Goal: Task Accomplishment & Management: Manage account settings

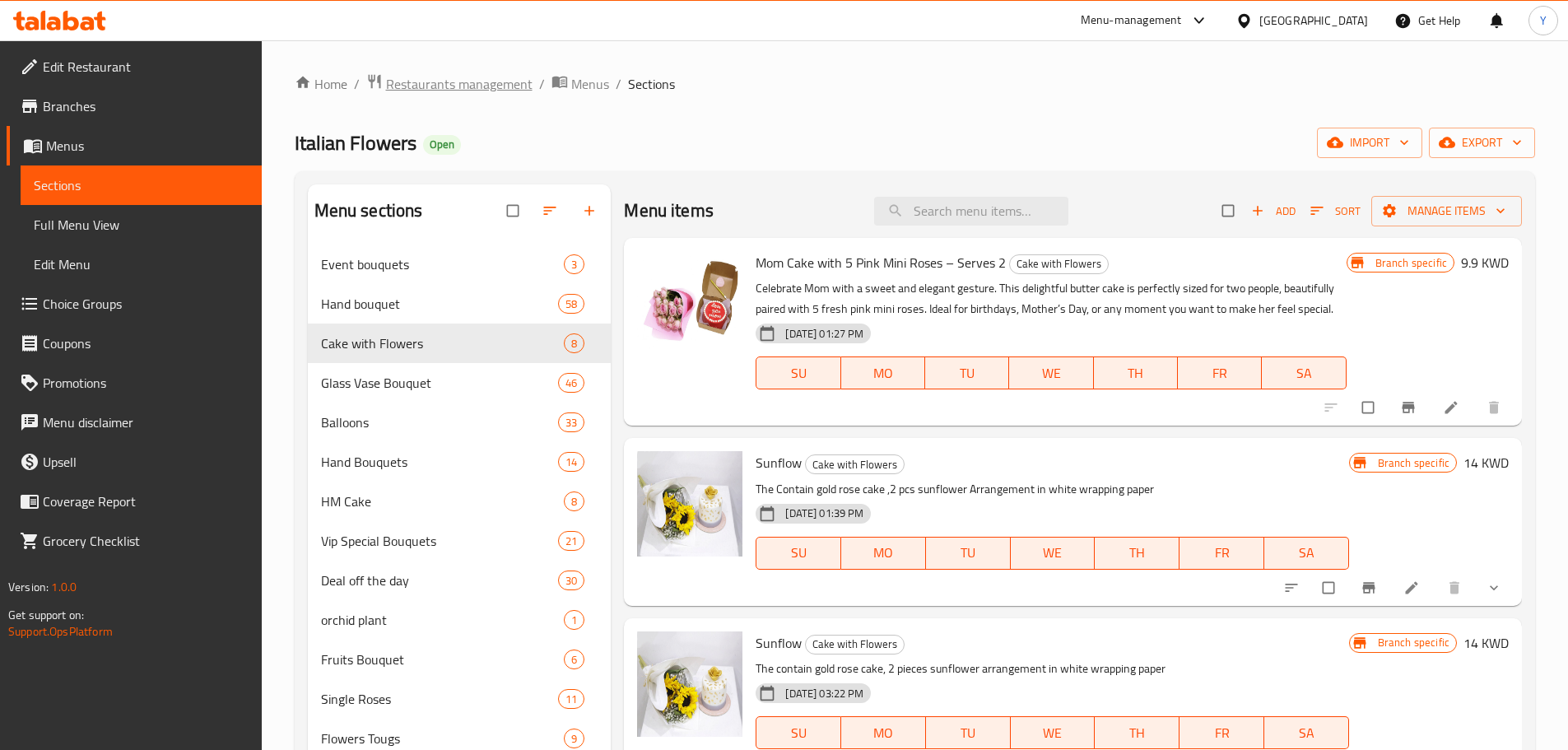
click at [477, 78] on span "Restaurants management" at bounding box center [459, 84] width 146 height 20
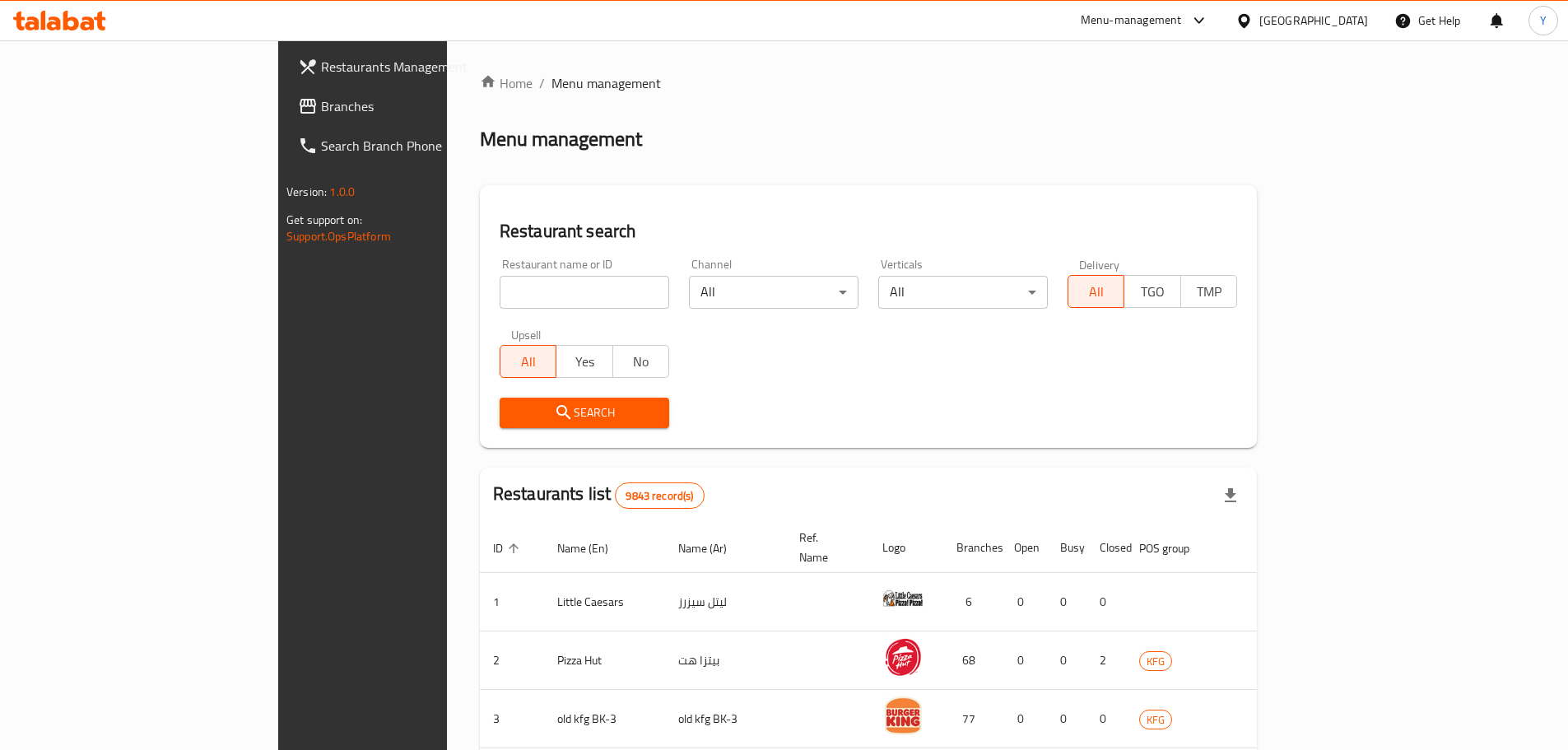
click at [499, 293] on input "search" at bounding box center [584, 292] width 170 height 33
type input "seen"
click button "Search" at bounding box center [584, 413] width 170 height 30
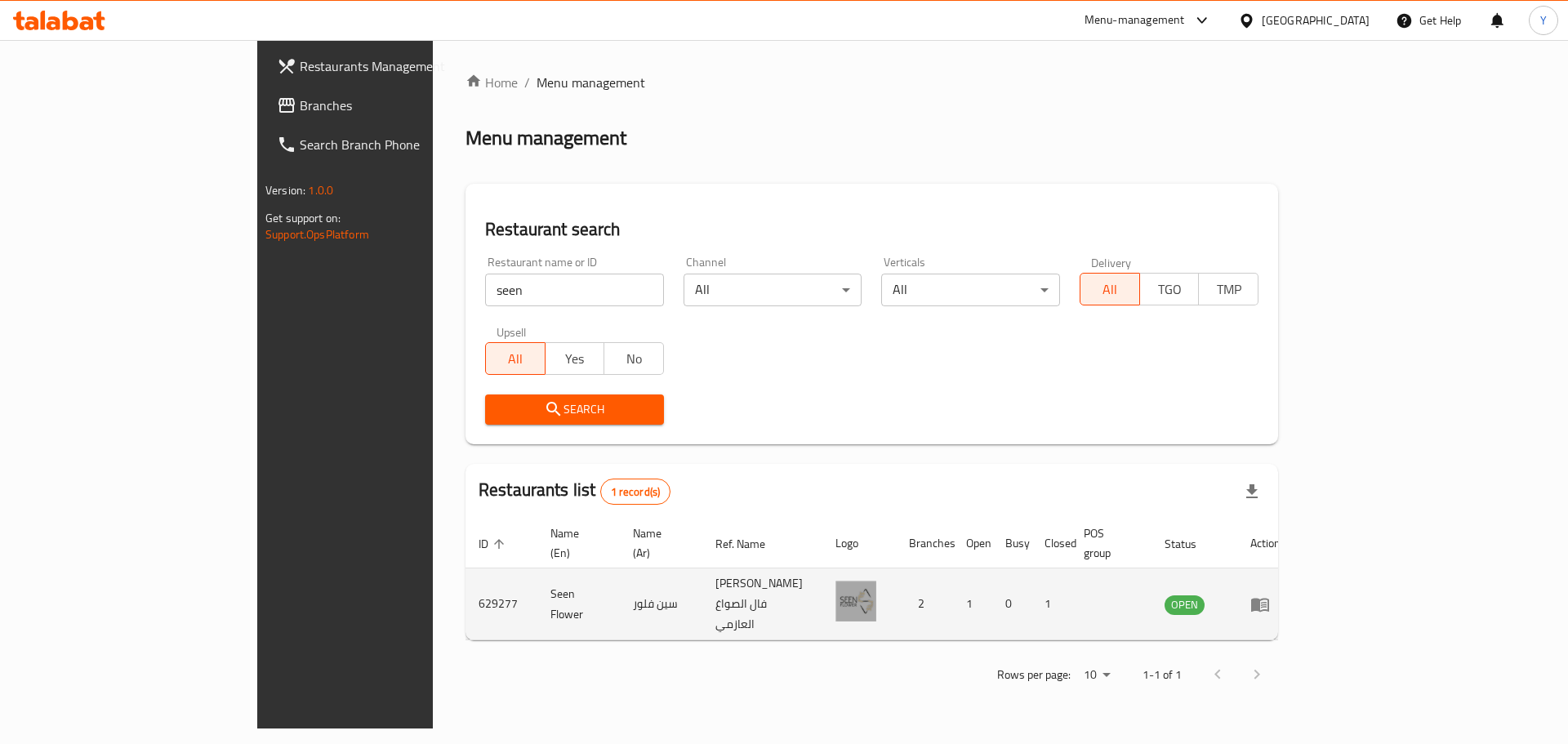
click at [1270, 595] on icon "enhanced table" at bounding box center [1260, 605] width 20 height 20
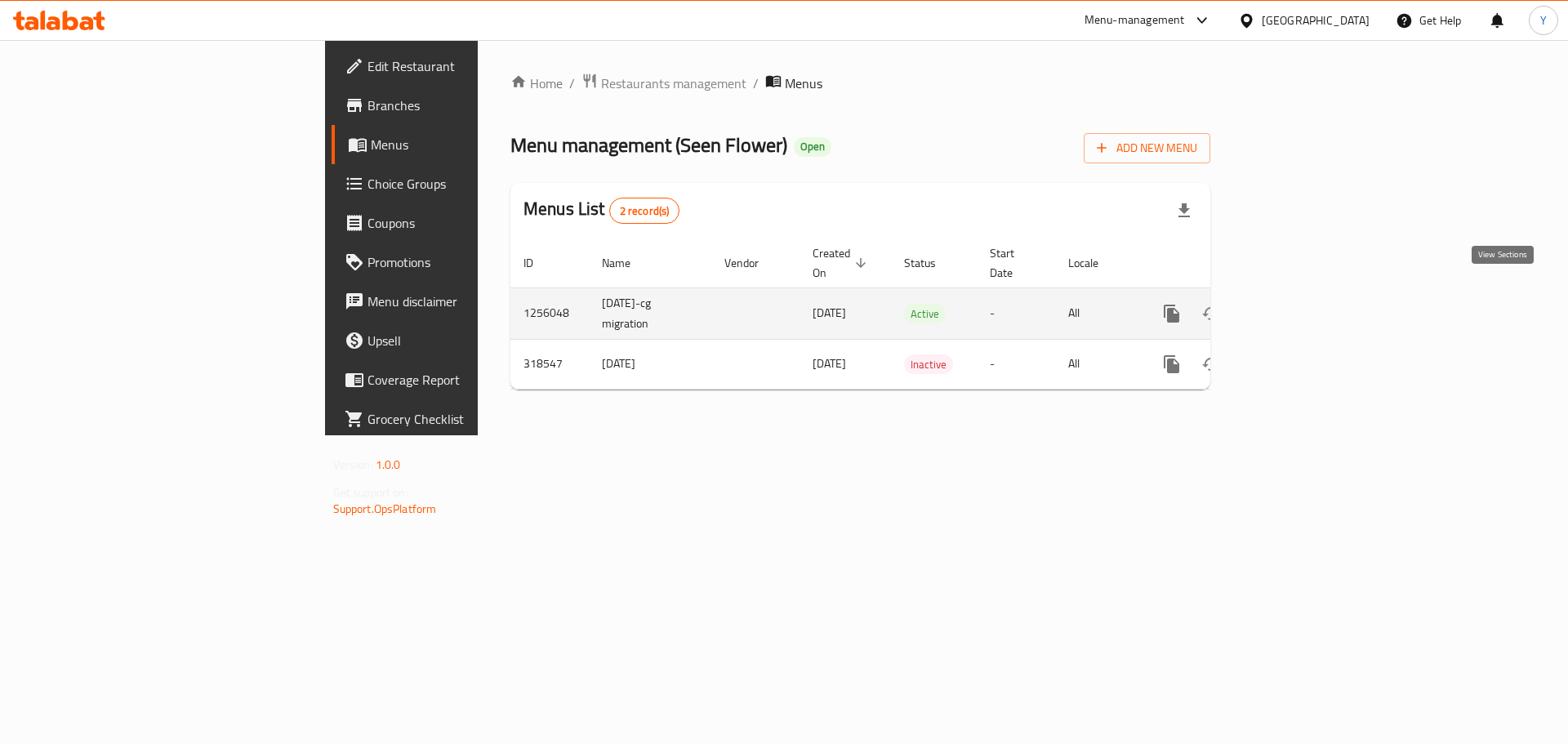
click at [1309, 294] on link "enhanced table" at bounding box center [1289, 314] width 39 height 39
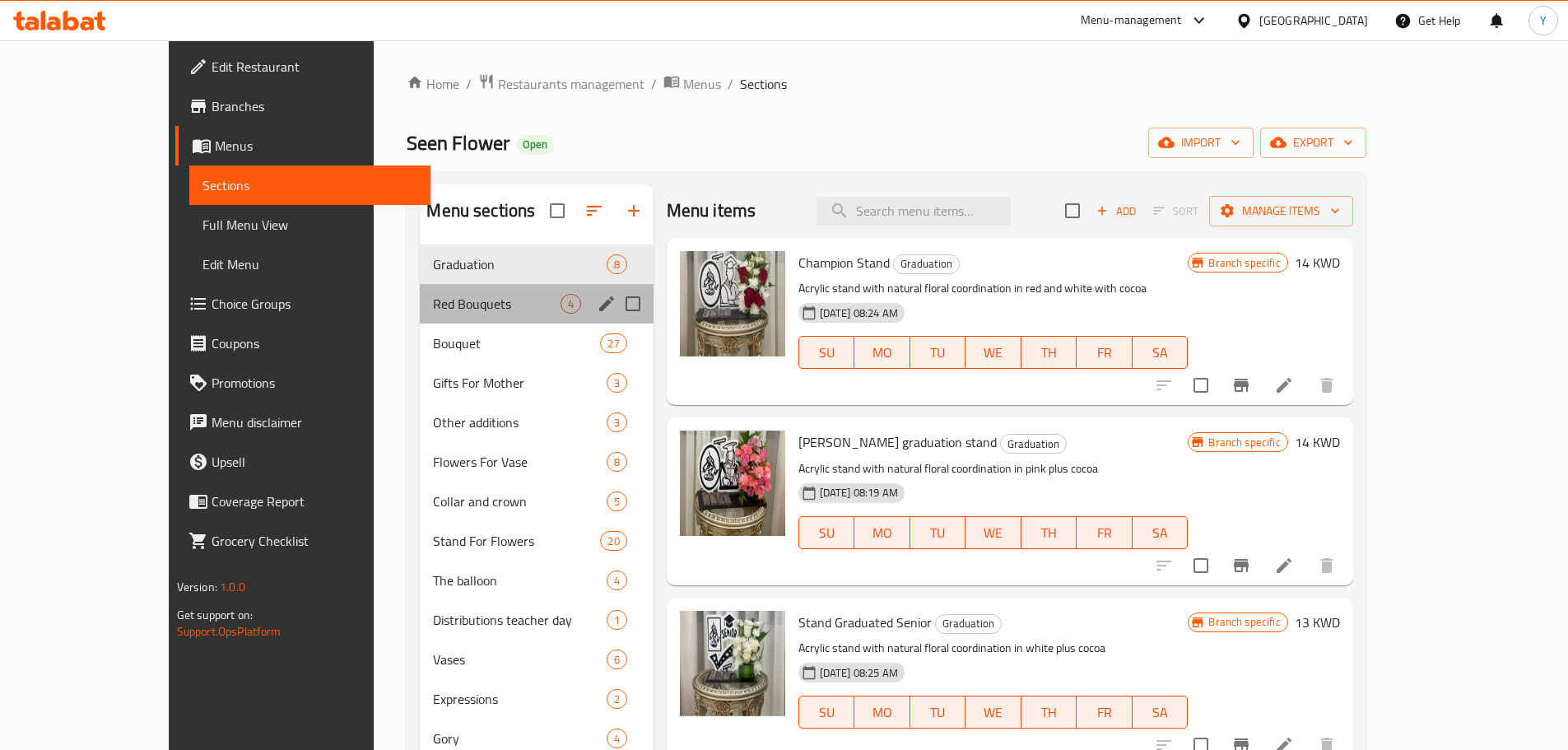
click at [419, 288] on div "Red Bouquets 4" at bounding box center [535, 304] width 233 height 40
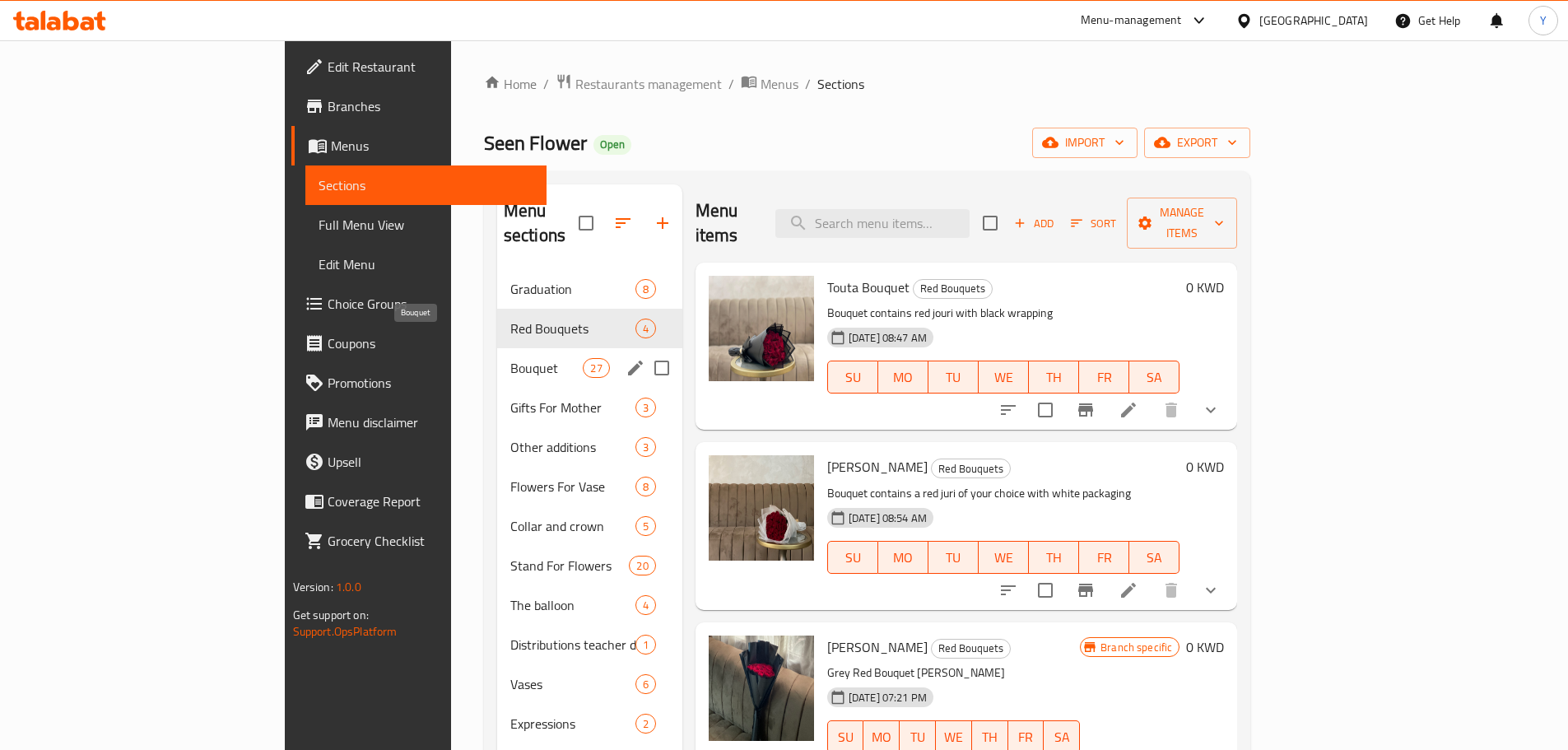
click at [510, 358] on span "Bouquet" at bounding box center [546, 368] width 73 height 20
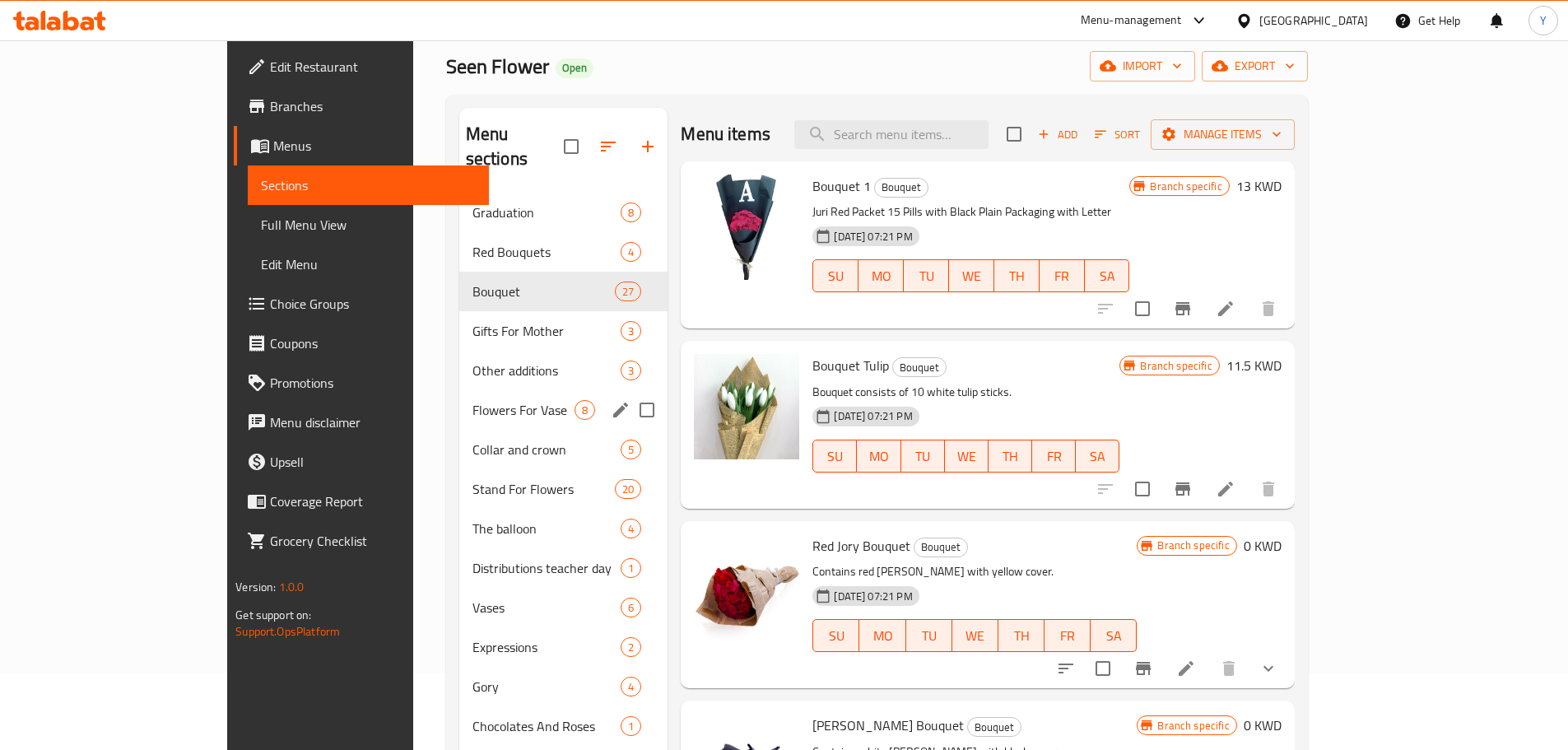
scroll to position [100, 0]
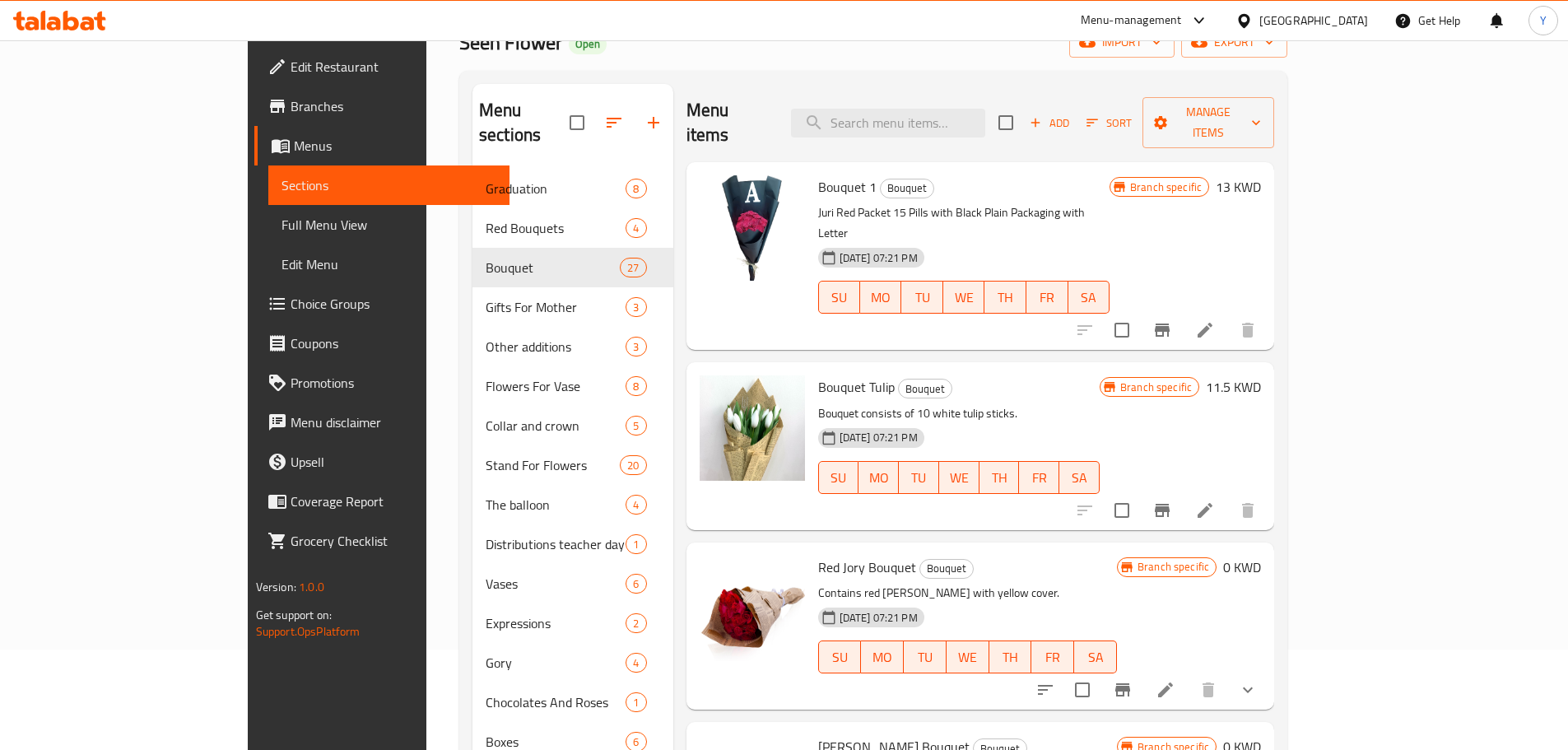
click at [1181, 20] on div "Menu-management" at bounding box center [1131, 21] width 101 height 20
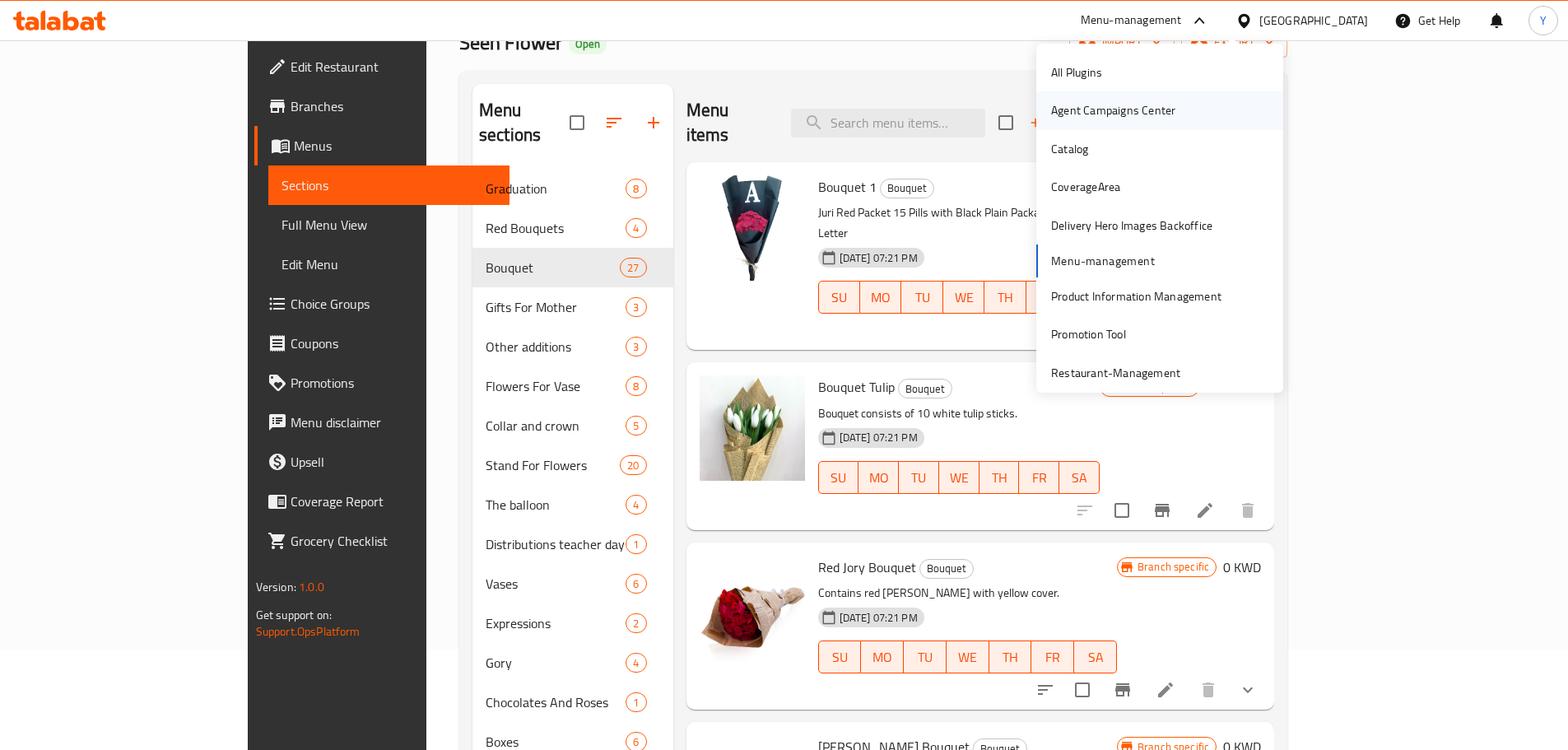
click at [1181, 116] on div "Agent Campaigns Center" at bounding box center [1160, 110] width 247 height 38
